Goal: Task Accomplishment & Management: Manage account settings

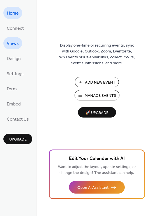
click at [19, 42] on link "Views" at bounding box center [12, 43] width 19 height 12
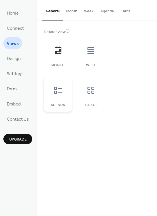
click at [61, 88] on icon at bounding box center [58, 90] width 8 height 7
click at [15, 56] on span "Design" at bounding box center [14, 58] width 14 height 9
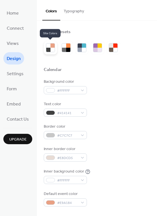
click at [47, 50] on div at bounding box center [48, 50] width 4 height 4
click at [48, 49] on div at bounding box center [48, 50] width 4 height 4
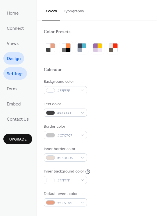
click at [17, 70] on span "Settings" at bounding box center [15, 73] width 17 height 9
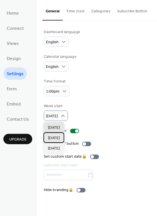
click at [56, 137] on span "[DATE]" at bounding box center [54, 138] width 12 height 6
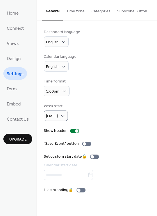
click at [80, 14] on button "Time zone" at bounding box center [75, 10] width 25 height 20
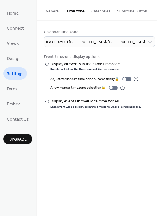
click at [103, 12] on button "Categories" at bounding box center [101, 10] width 26 height 20
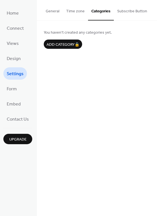
click at [125, 11] on button "Subscribe Button" at bounding box center [132, 10] width 37 height 20
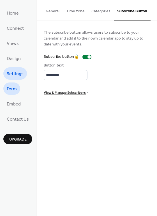
click at [12, 89] on span "Form" at bounding box center [12, 89] width 10 height 9
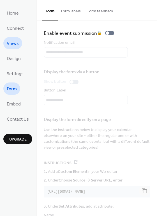
click at [17, 43] on span "Views" at bounding box center [13, 43] width 12 height 9
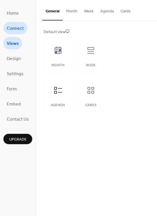
click at [16, 29] on span "Connect" at bounding box center [15, 28] width 17 height 9
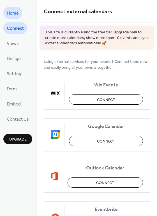
click at [12, 17] on span "Home" at bounding box center [13, 13] width 12 height 9
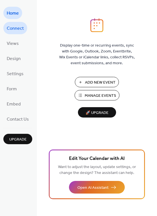
click at [10, 28] on span "Connect" at bounding box center [15, 28] width 17 height 9
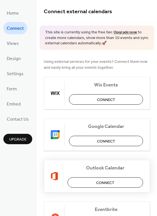
click at [98, 180] on span "Connect" at bounding box center [105, 183] width 18 height 6
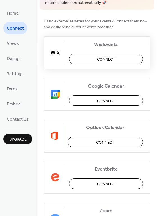
scroll to position [56, 0]
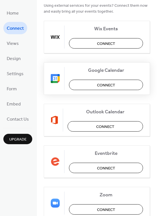
click at [113, 83] on span "Connect" at bounding box center [106, 85] width 18 height 6
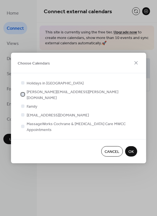
click at [23, 95] on div at bounding box center [22, 93] width 3 height 3
click at [129, 149] on span "OK" at bounding box center [130, 152] width 5 height 6
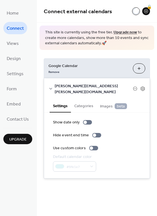
click at [79, 101] on button "Categories" at bounding box center [84, 105] width 26 height 13
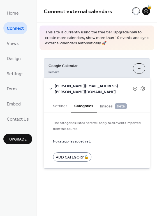
click at [104, 103] on span "Images beta" at bounding box center [113, 106] width 27 height 6
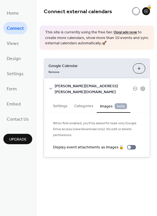
click at [73, 102] on button "Categories" at bounding box center [84, 105] width 26 height 13
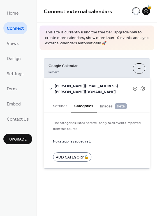
click at [63, 99] on button "Settings" at bounding box center [60, 105] width 21 height 13
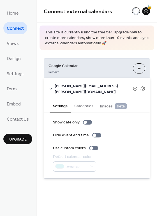
click at [140, 69] on button "Choose Calendars" at bounding box center [139, 68] width 12 height 10
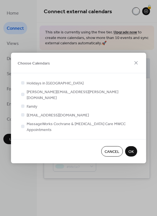
click at [132, 149] on span "OK" at bounding box center [130, 152] width 5 height 6
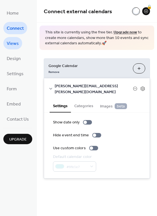
click at [15, 44] on span "Views" at bounding box center [13, 43] width 12 height 9
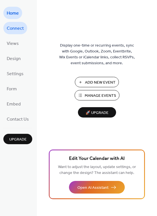
click at [14, 29] on span "Connect" at bounding box center [15, 28] width 17 height 9
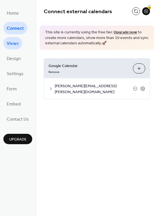
click at [13, 43] on span "Views" at bounding box center [13, 43] width 12 height 9
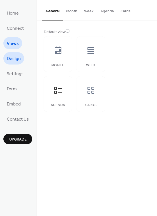
click at [20, 56] on span "Design" at bounding box center [14, 58] width 14 height 9
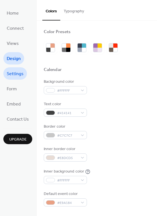
click at [14, 69] on link "Settings" at bounding box center [15, 73] width 24 height 12
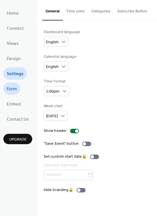
click at [16, 90] on span "Form" at bounding box center [12, 89] width 10 height 9
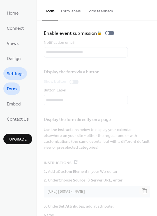
click at [18, 74] on span "Settings" at bounding box center [15, 73] width 17 height 9
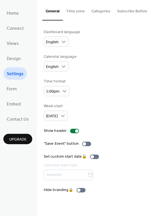
click at [97, 11] on button "Categories" at bounding box center [101, 10] width 26 height 20
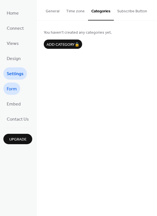
click at [15, 91] on span "Form" at bounding box center [12, 89] width 10 height 9
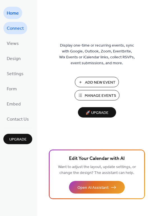
click at [10, 30] on span "Connect" at bounding box center [15, 28] width 17 height 9
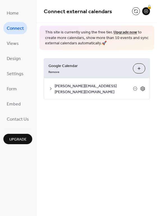
click at [142, 86] on icon at bounding box center [142, 88] width 5 height 5
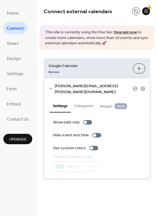
click at [134, 86] on icon at bounding box center [135, 88] width 4 height 4
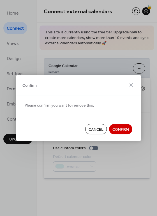
click at [114, 128] on span "Confirm" at bounding box center [120, 130] width 17 height 6
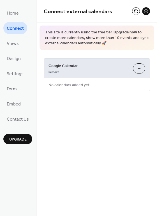
click at [139, 69] on button "Choose Calendars" at bounding box center [139, 68] width 12 height 10
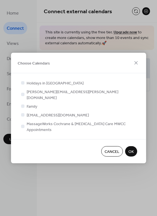
click at [115, 149] on span "Cancel" at bounding box center [111, 152] width 15 height 6
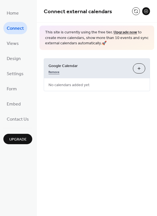
click at [51, 73] on link "Remove" at bounding box center [53, 71] width 11 height 6
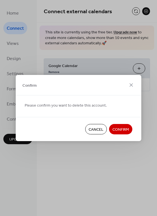
click at [119, 127] on span "Confirm" at bounding box center [120, 130] width 17 height 6
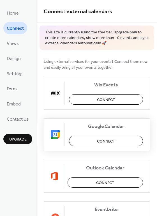
click at [111, 141] on span "Connect" at bounding box center [106, 141] width 18 height 6
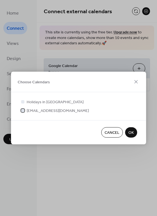
click at [47, 109] on span "[EMAIL_ADDRESS][DOMAIN_NAME]" at bounding box center [58, 111] width 62 height 6
click at [131, 130] on span "OK" at bounding box center [130, 133] width 5 height 6
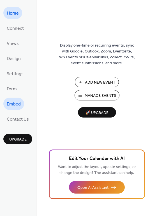
click at [10, 102] on span "Embed" at bounding box center [14, 104] width 14 height 9
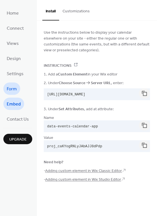
click at [11, 93] on span "Form" at bounding box center [12, 89] width 10 height 9
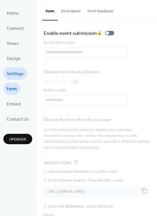
click at [11, 78] on span "Settings" at bounding box center [15, 73] width 17 height 9
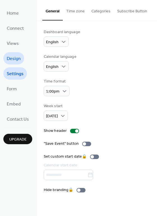
click at [10, 54] on span "Design" at bounding box center [14, 58] width 14 height 9
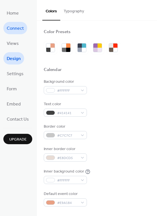
click at [11, 27] on span "Connect" at bounding box center [15, 28] width 17 height 9
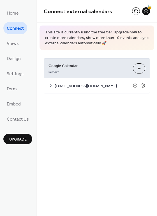
click at [145, 84] on div "hello@villageofplay.com" at bounding box center [97, 85] width 106 height 15
click at [142, 84] on icon at bounding box center [142, 85] width 5 height 5
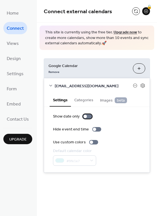
click at [90, 117] on div at bounding box center [87, 116] width 9 height 4
click at [104, 99] on span "Images beta" at bounding box center [113, 100] width 27 height 6
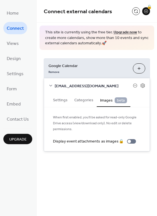
click at [87, 99] on button "Categories" at bounding box center [84, 99] width 26 height 13
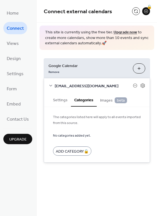
click at [65, 101] on button "Settings" at bounding box center [60, 99] width 21 height 13
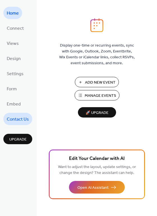
click at [22, 117] on span "Contact Us" at bounding box center [18, 119] width 22 height 9
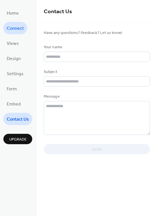
click at [13, 30] on span "Connect" at bounding box center [15, 28] width 17 height 9
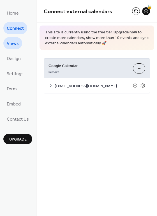
click at [15, 39] on span "Views" at bounding box center [13, 43] width 12 height 9
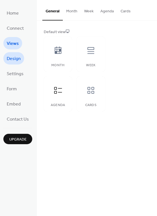
click at [18, 53] on link "Design" at bounding box center [13, 58] width 21 height 12
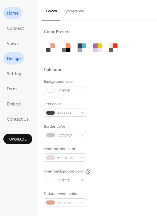
click at [5, 11] on link "Home" at bounding box center [12, 13] width 19 height 12
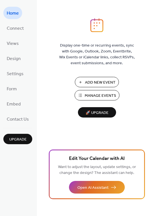
click at [96, 94] on span "Manage Events" at bounding box center [100, 96] width 31 height 6
